Goal: Information Seeking & Learning: Find specific fact

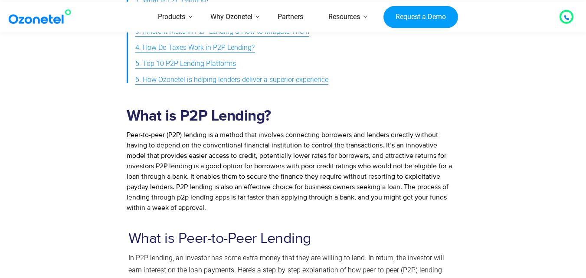
scroll to position [763, 0]
click at [538, 136] on div at bounding box center [508, 158] width 96 height 116
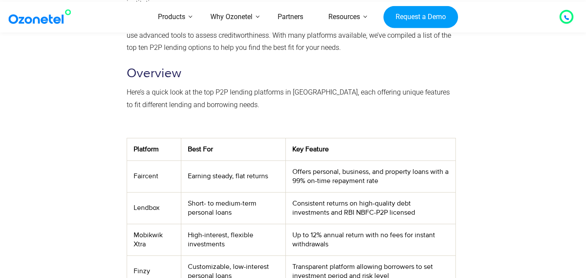
scroll to position [260, 0]
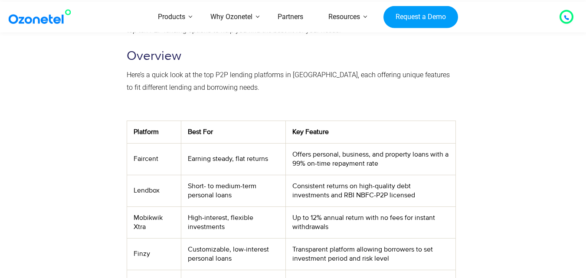
click at [148, 159] on td "Faircent" at bounding box center [154, 159] width 54 height 32
copy td "Faircent"
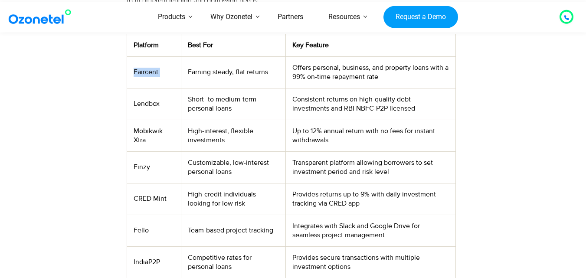
scroll to position [364, 0]
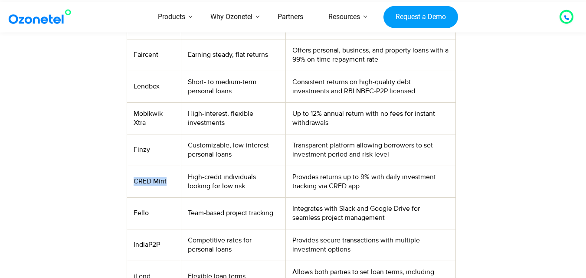
copy td "CRED Mint"
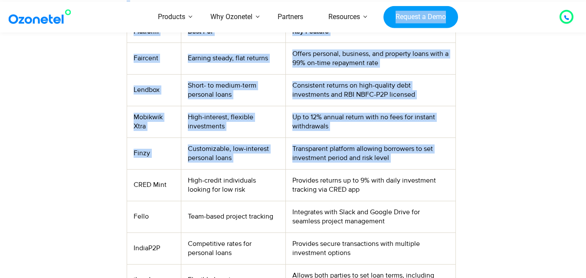
scroll to position [353, 0]
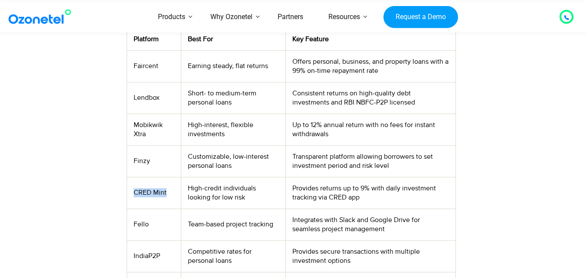
drag, startPoint x: 134, startPoint y: 180, endPoint x: 166, endPoint y: 197, distance: 35.5
click at [166, 197] on td "CRED Mint" at bounding box center [154, 193] width 54 height 32
copy td "CRED Mint"
